Goal: Information Seeking & Learning: Understand process/instructions

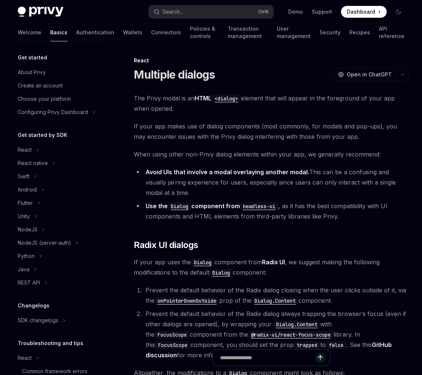
scroll to position [97, 0]
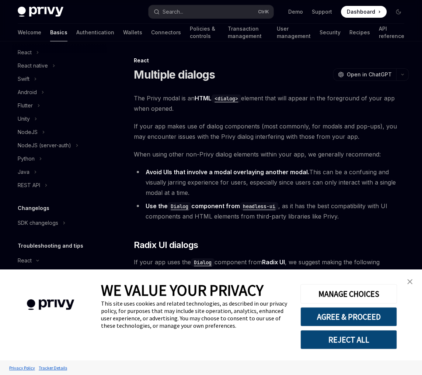
click at [305, 139] on span "If your app makes use of dialog components (most commonly, for modals and pop-u…" at bounding box center [271, 131] width 275 height 21
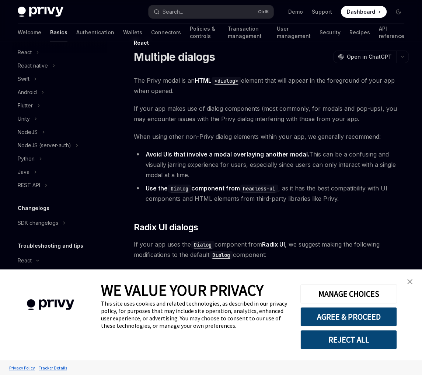
scroll to position [59, 0]
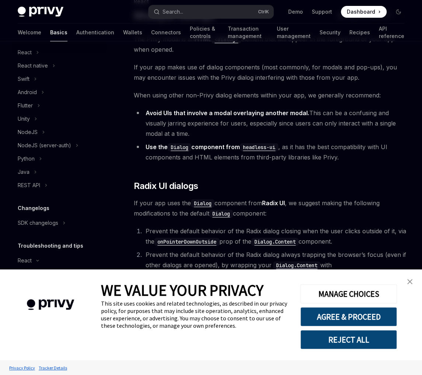
click at [410, 283] on img "close banner" at bounding box center [409, 281] width 5 height 5
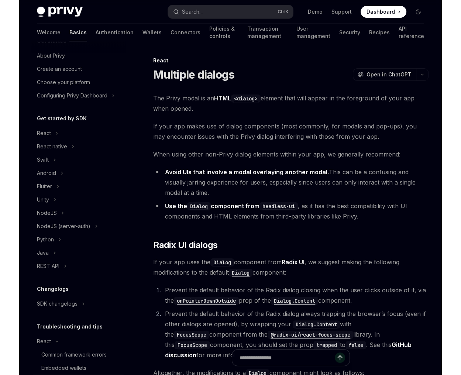
scroll to position [0, 0]
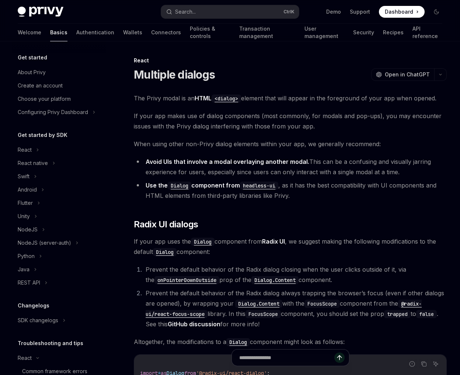
type textarea "*"
